Goal: Transaction & Acquisition: Purchase product/service

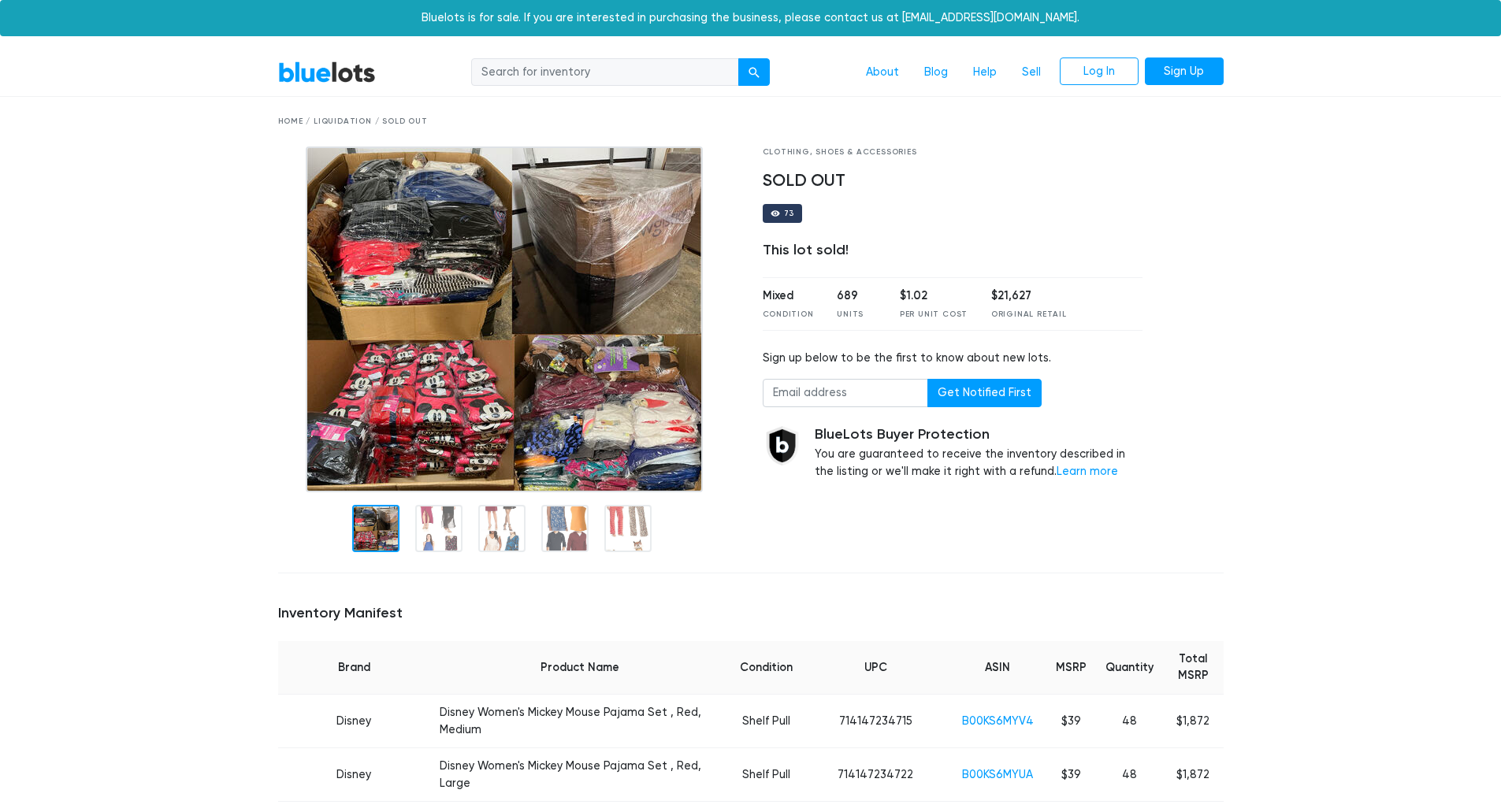
click at [334, 79] on link "BlueLots" at bounding box center [326, 72] width 98 height 23
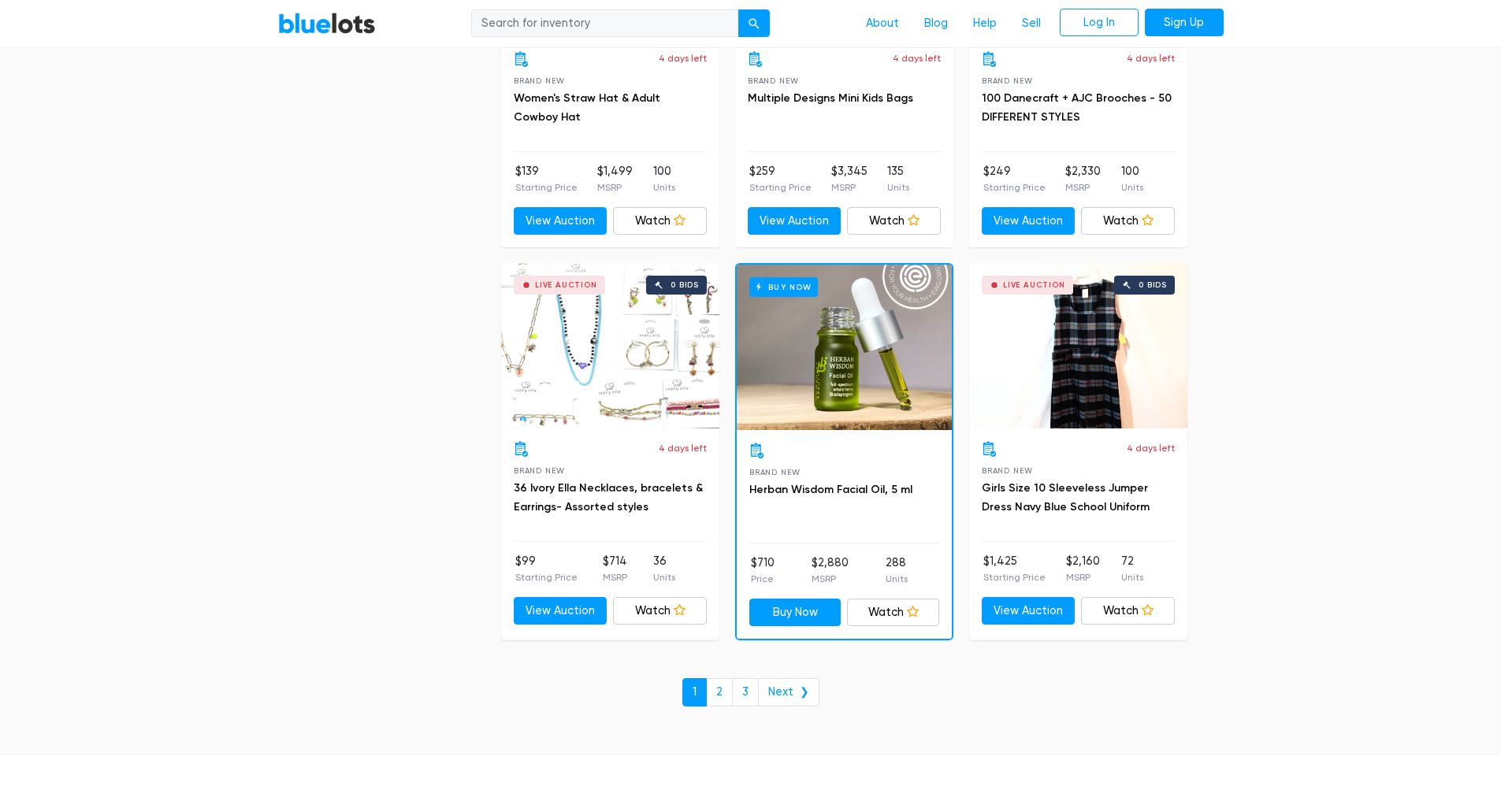
scroll to position [6559, 0]
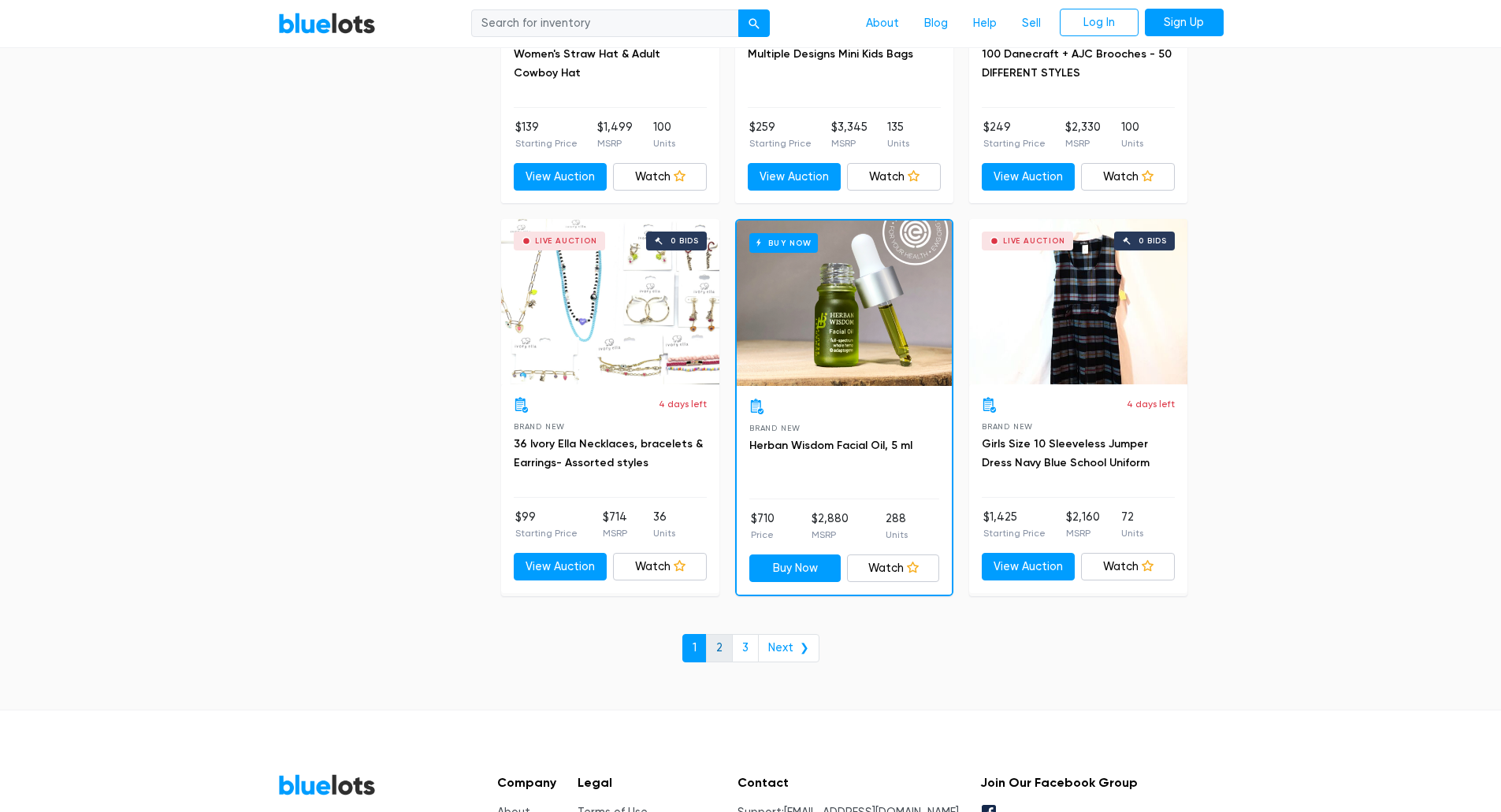
click at [730, 652] on link "2" at bounding box center [720, 648] width 27 height 28
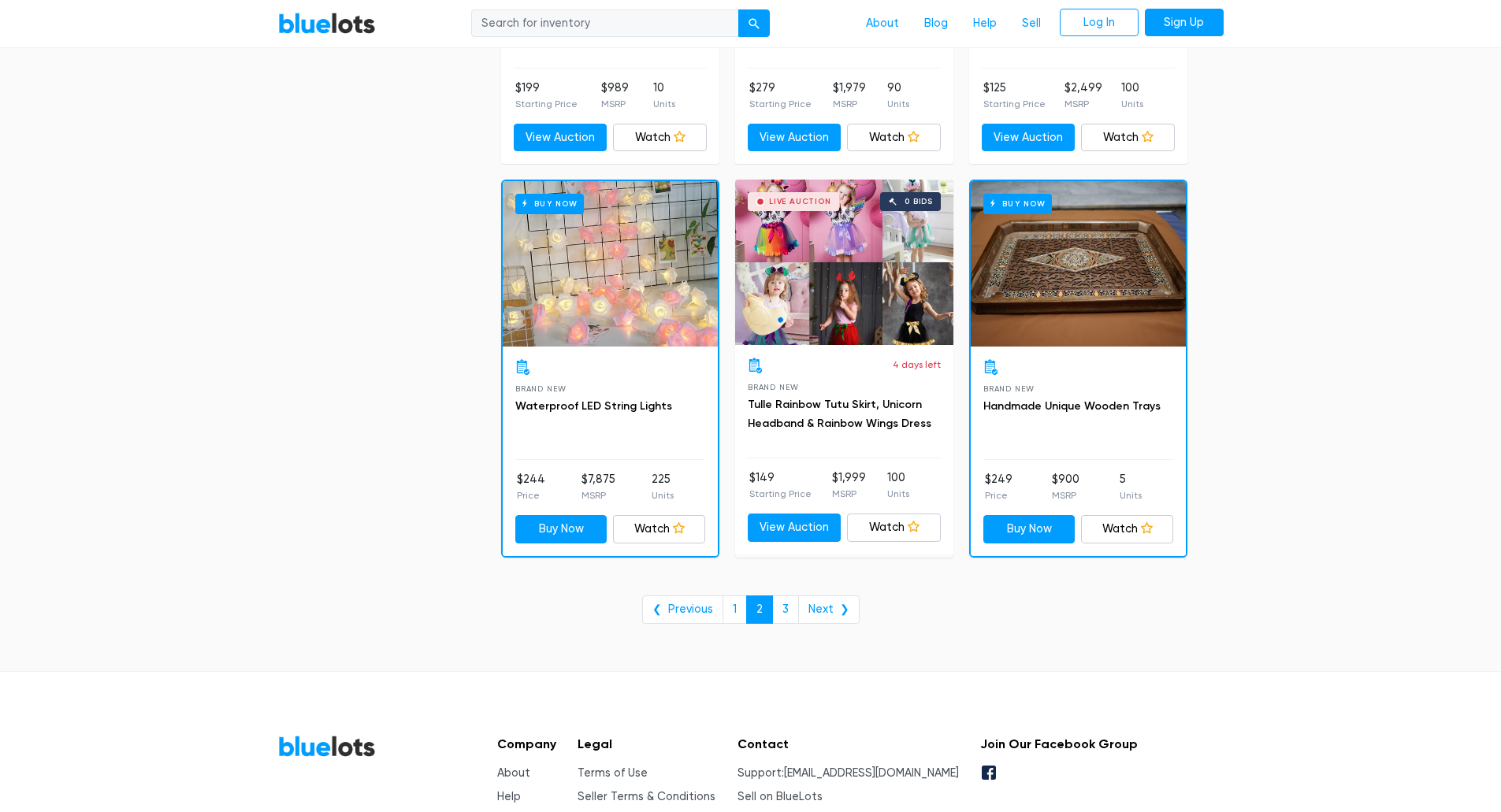
scroll to position [6301, 0]
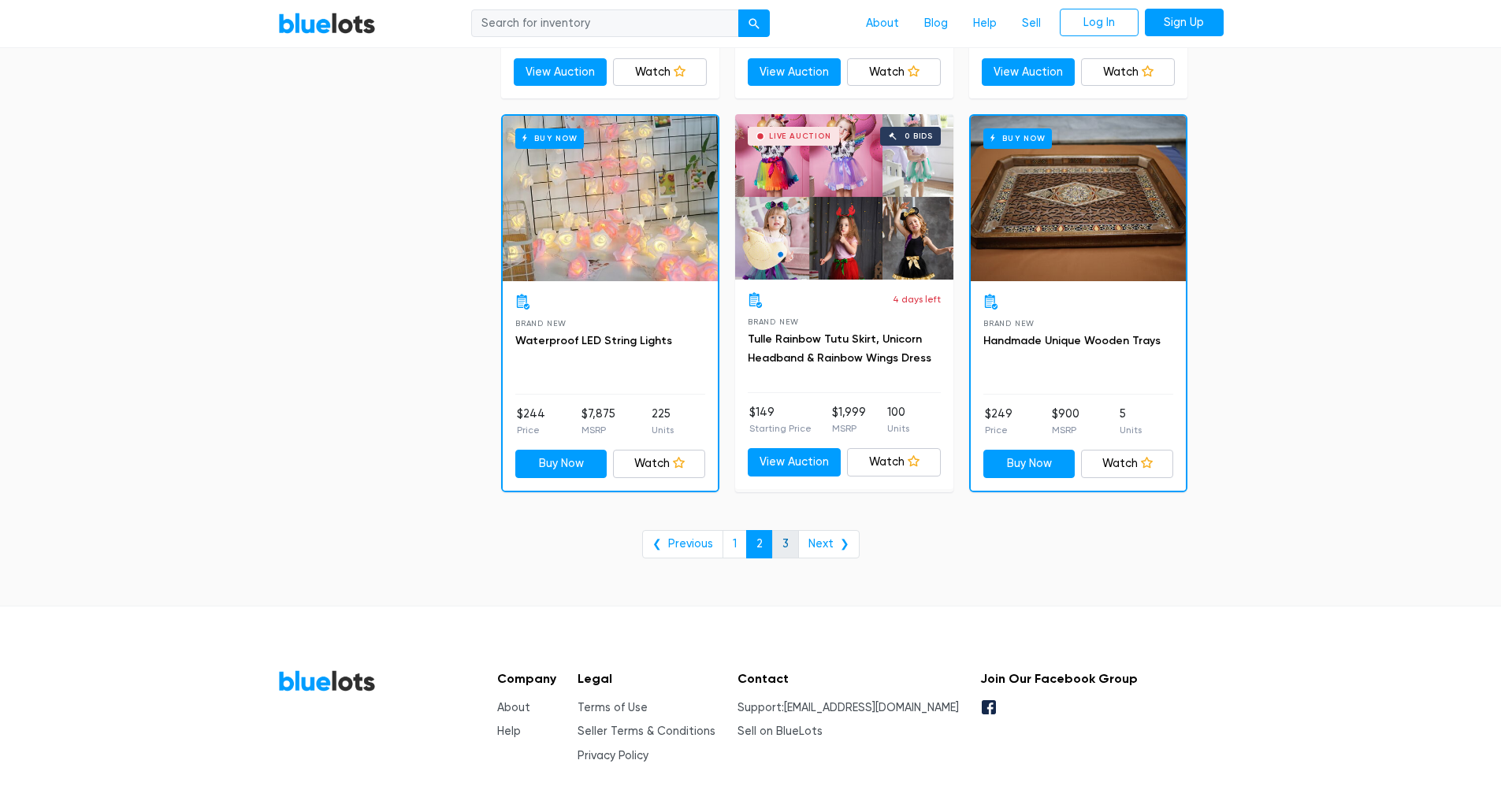
click at [793, 542] on link "3" at bounding box center [786, 544] width 27 height 28
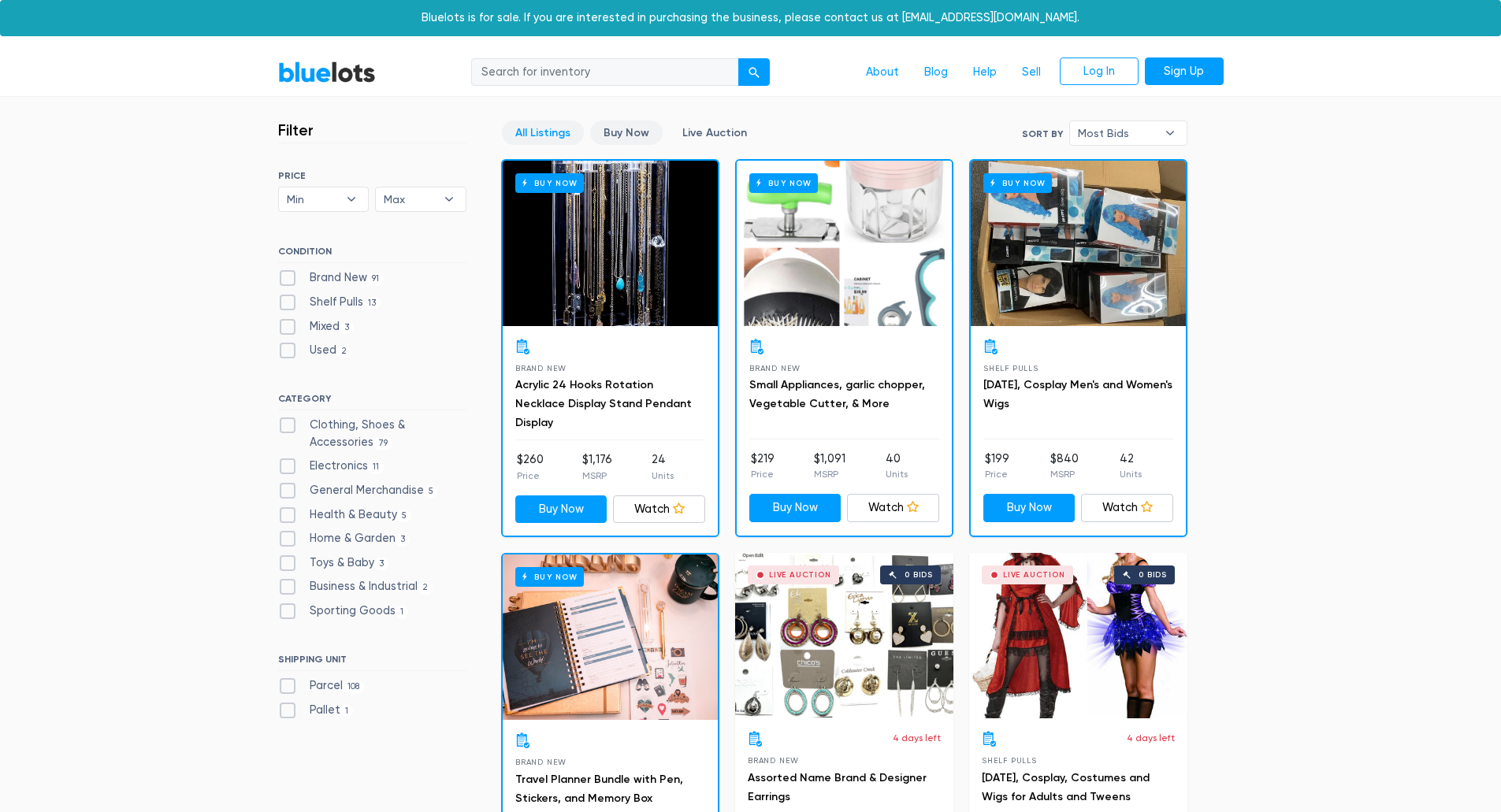
click at [634, 137] on link "Buy Now" at bounding box center [626, 132] width 73 height 24
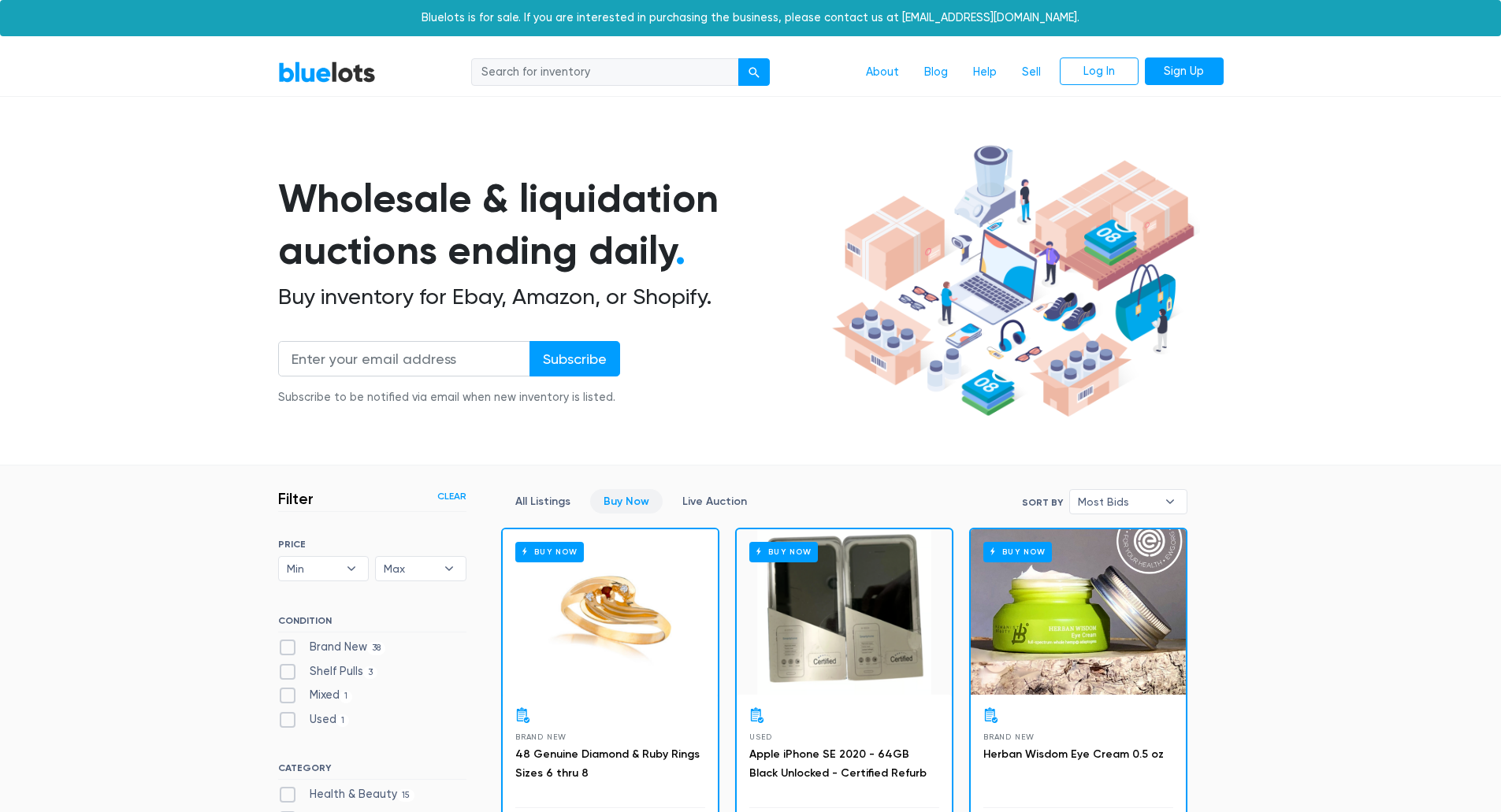
scroll to position [424, 0]
